Goal: Check status: Check status

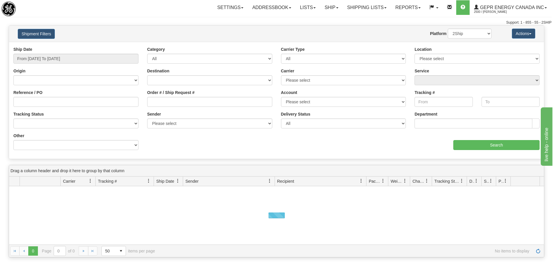
click at [60, 52] on div "Ship Date From 08/20/2025 To 08/21/2025" at bounding box center [75, 54] width 125 height 17
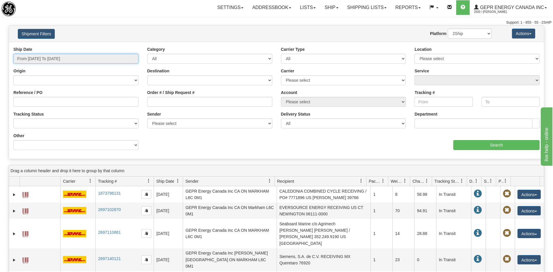
type input "[DATE]"
click at [64, 62] on input "From 08/20/2025 To 08/21/2025" at bounding box center [75, 59] width 125 height 10
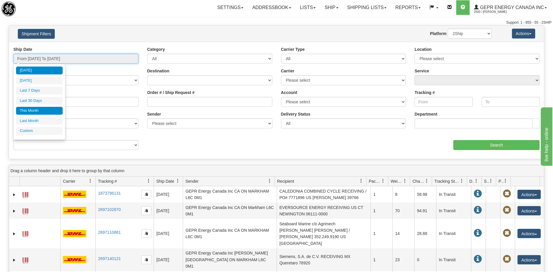
type input "08/01/2025"
type input "08/31/2025"
type input "07/01/2025"
type input "07/31/2025"
type input "[DATE]"
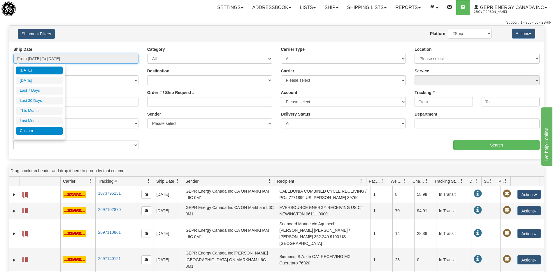
type input "[DATE]"
click at [50, 133] on li "Custom" at bounding box center [39, 131] width 47 height 8
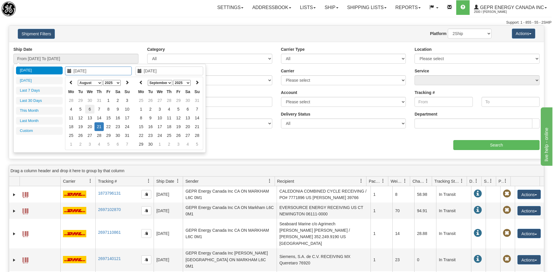
type input "08/06/2025"
click at [90, 108] on td "6" at bounding box center [89, 109] width 9 height 9
click at [139, 82] on th at bounding box center [140, 82] width 9 height 9
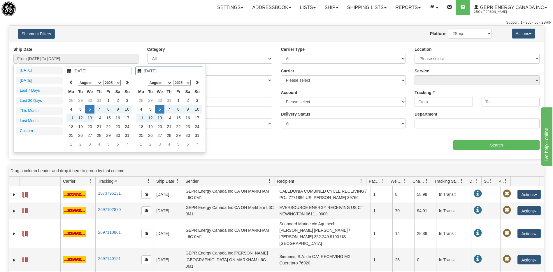
type input "08/06/2025"
click at [161, 110] on td "6" at bounding box center [159, 109] width 9 height 9
type input "From 08/06/2025 To 08/06/2025"
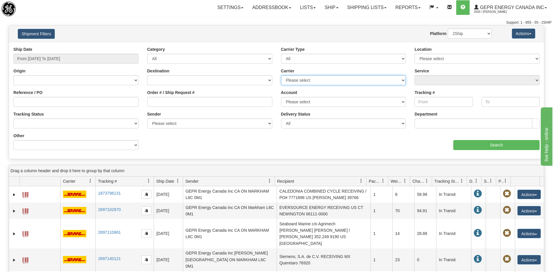
click at [296, 80] on select "Please select 2Ship Today DHL FedEx Express® FedEx® LTL Purolator UPS" at bounding box center [343, 80] width 125 height 10
select select "7"
click at [281, 75] on select "Please select 2Ship Today DHL FedEx Express® FedEx® LTL Purolator UPS" at bounding box center [343, 80] width 125 height 10
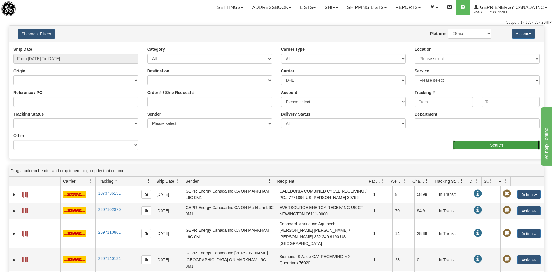
click at [473, 147] on input "Search" at bounding box center [497, 145] width 86 height 10
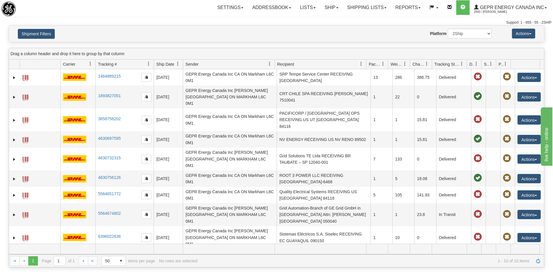
click at [297, 249] on td "UNION ELECTRIC COMPANY D/B/A AMEREN RECEIVING US MO MARYLAND HEIGHTS 63043" at bounding box center [324, 260] width 94 height 23
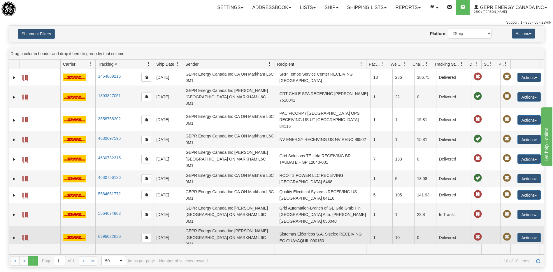
click at [297, 226] on td "Sistemas Eléctricos S.A. Siselec RECEIVING EC GUAYAQUIL 090150" at bounding box center [324, 237] width 94 height 23
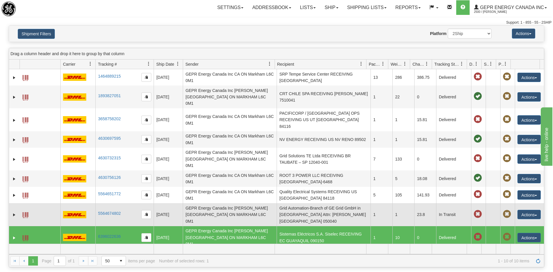
click at [297, 203] on td "Grid Automation-Branch of GE Grid GmbH in Almaty Attn: Samat Chumanov KZ Almaty…" at bounding box center [324, 214] width 94 height 23
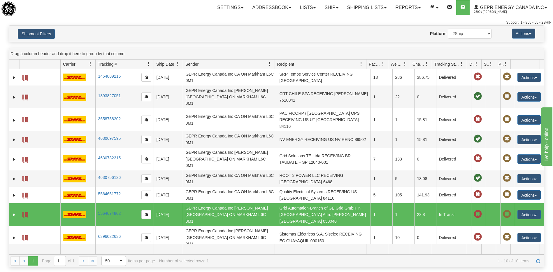
scroll to position [2, 0]
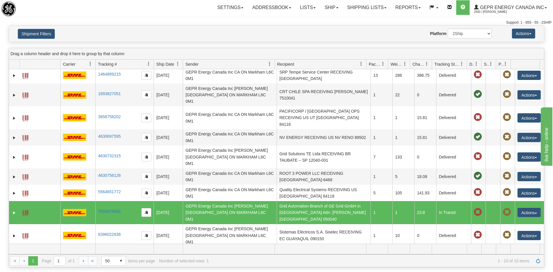
click at [26, 210] on span at bounding box center [25, 213] width 6 height 6
click at [14, 210] on link "Expand" at bounding box center [14, 213] width 6 height 6
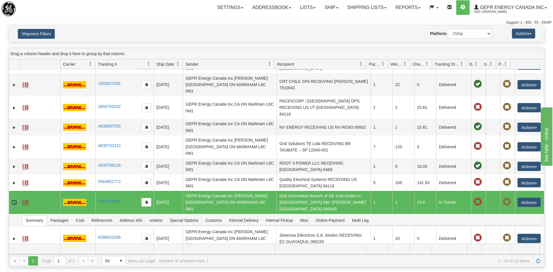
scroll to position [15, 0]
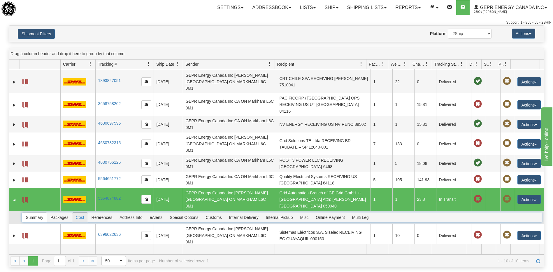
click at [85, 213] on span "Cost" at bounding box center [79, 217] width 15 height 9
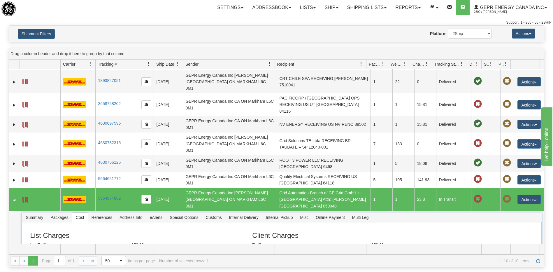
scroll to position [71, 0]
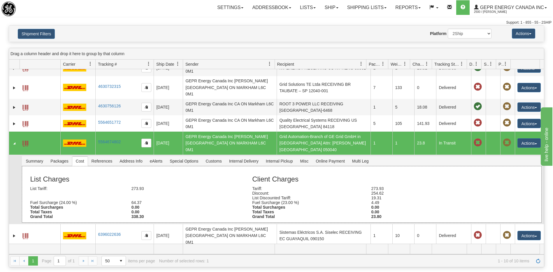
click at [43, 186] on div "List Tariff:" at bounding box center [76, 188] width 101 height 5
drag, startPoint x: 43, startPoint y: 169, endPoint x: 62, endPoint y: 174, distance: 19.0
click at [62, 191] on div at bounding box center [76, 193] width 101 height 5
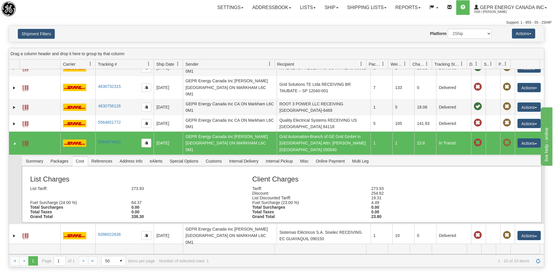
click at [372, 214] on div "23.80" at bounding box center [426, 216] width 119 height 5
click at [260, 214] on div "Grand Total" at bounding box center [307, 216] width 119 height 5
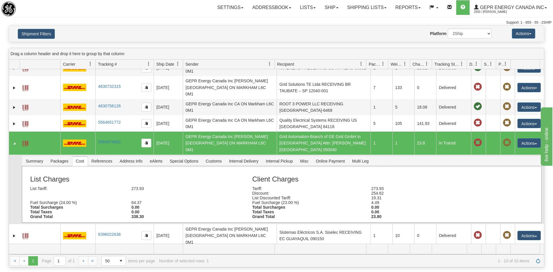
drag, startPoint x: 260, startPoint y: 196, endPoint x: 310, endPoint y: 192, distance: 50.3
click at [310, 209] on div "Total Taxes" at bounding box center [307, 211] width 119 height 5
click at [288, 175] on h3 "Client Charges" at bounding box center [384, 179] width 265 height 8
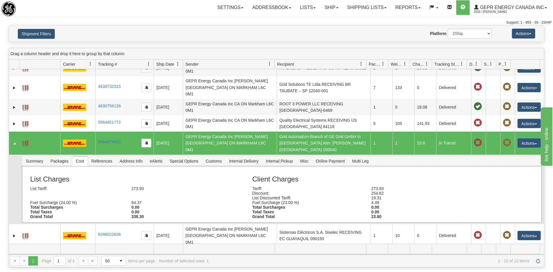
drag, startPoint x: 288, startPoint y: 161, endPoint x: 283, endPoint y: 178, distance: 18.2
click at [283, 195] on div "List Discounted Tariff:" at bounding box center [307, 197] width 119 height 5
click at [36, 156] on span "Summary" at bounding box center [34, 160] width 24 height 9
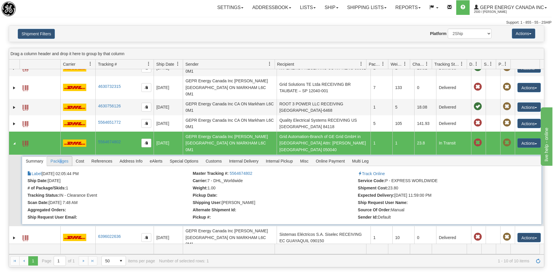
click at [61, 156] on span "Packages" at bounding box center [59, 160] width 25 height 9
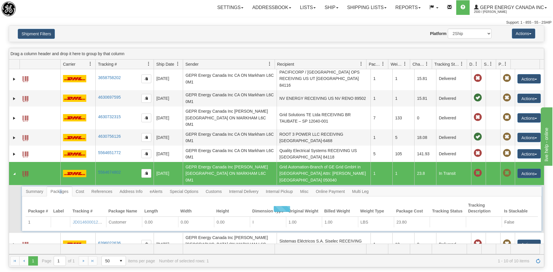
scroll to position [50, 0]
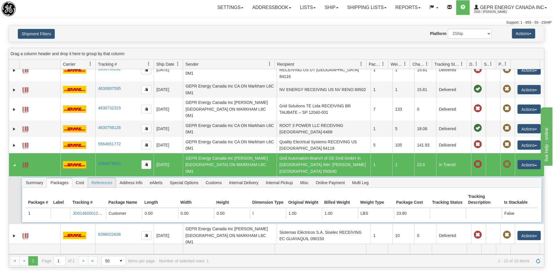
click at [100, 178] on span "References" at bounding box center [102, 182] width 28 height 9
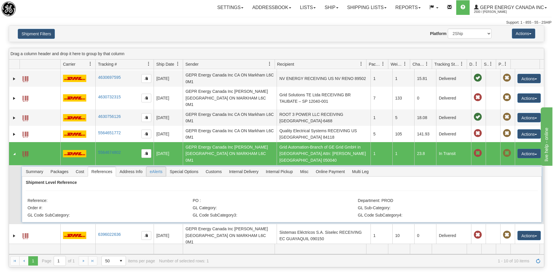
click at [157, 167] on span "eAlerts" at bounding box center [156, 171] width 20 height 9
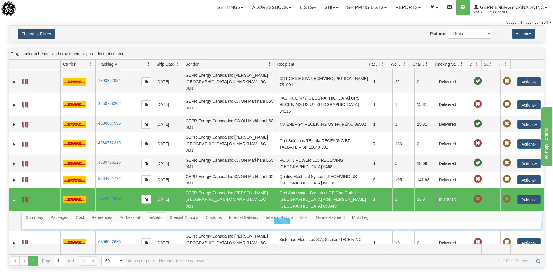
scroll to position [22, 0]
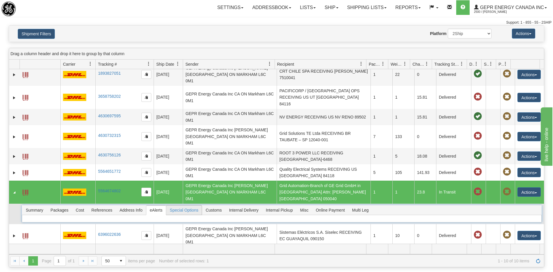
click at [178, 205] on span "Special Options" at bounding box center [184, 209] width 36 height 9
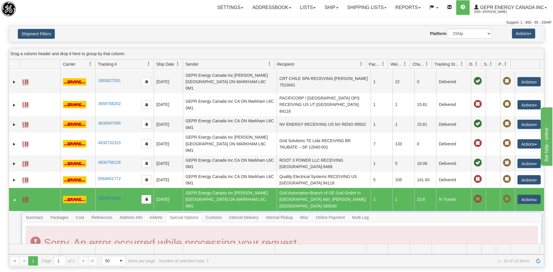
scroll to position [71, 0]
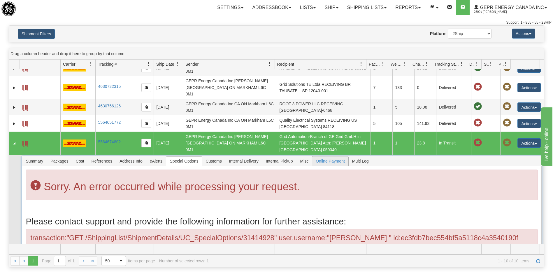
click at [334, 156] on span "Online Payment" at bounding box center [330, 160] width 36 height 9
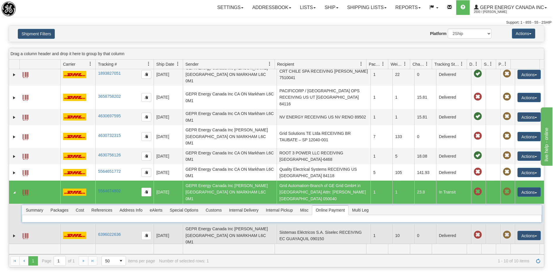
scroll to position [117, 0]
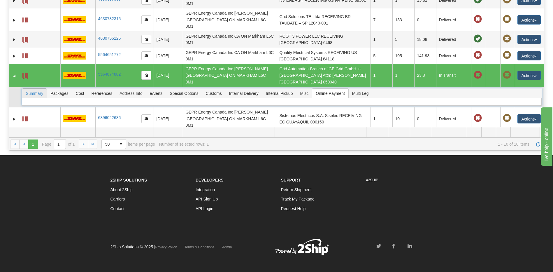
click at [38, 89] on span "Summary" at bounding box center [34, 93] width 24 height 9
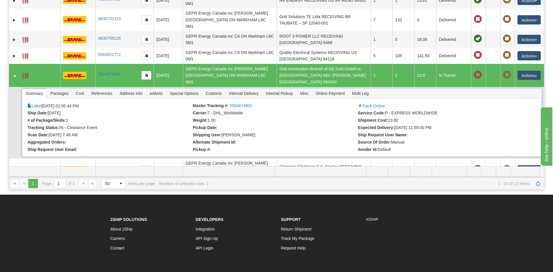
scroll to position [71, 0]
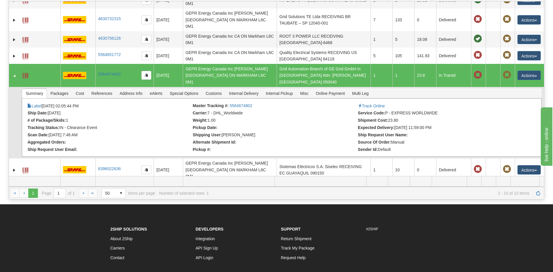
click at [237, 132] on li "Shipping User: Glenn Apura" at bounding box center [275, 135] width 164 height 6
drag, startPoint x: 237, startPoint y: 115, endPoint x: 228, endPoint y: 120, distance: 9.8
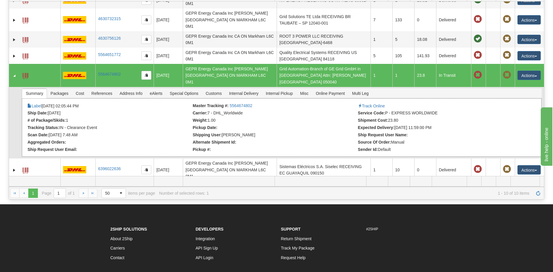
click at [228, 140] on strong "Alternate Shipment Id:" at bounding box center [214, 142] width 43 height 5
click at [264, 102] on ul "Label 08/06/2025 02:05:44 PM Master Tracking #: 5564674802 Track Online Ship Da…" at bounding box center [280, 102] width 507 height 0
drag, startPoint x: 264, startPoint y: 125, endPoint x: 325, endPoint y: 113, distance: 61.8
click at [325, 113] on div "× Attached Images Close Label 08/06/2025 02:05:44 PM Master Tracking #: 5564674…" at bounding box center [282, 127] width 520 height 58
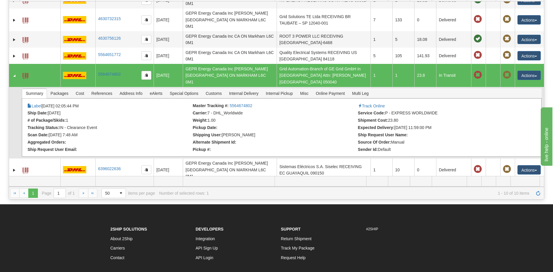
drag, startPoint x: 325, startPoint y: 113, endPoint x: 322, endPoint y: 119, distance: 7.0
click at [325, 140] on li "Alternate Shipment Id:" at bounding box center [275, 143] width 164 height 6
click at [245, 103] on link "5564674802" at bounding box center [241, 105] width 23 height 5
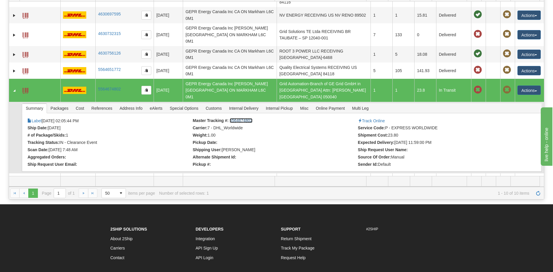
scroll to position [42, 0]
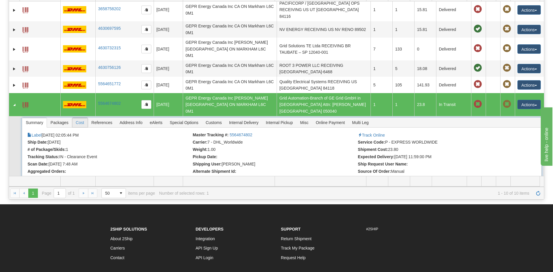
click at [84, 118] on span "Cost" at bounding box center [79, 122] width 15 height 9
